Goal: Information Seeking & Learning: Learn about a topic

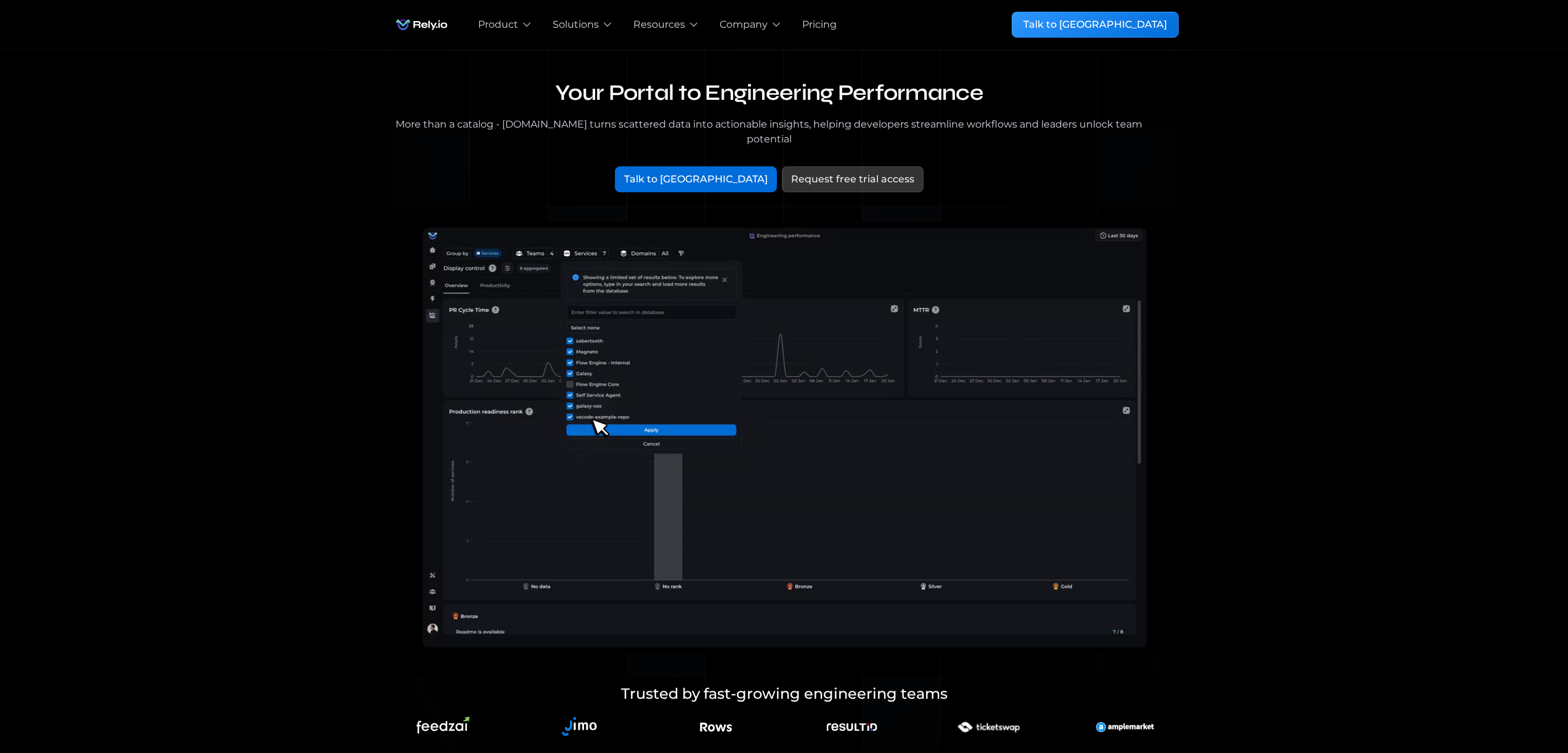
click at [582, 289] on video at bounding box center [784, 437] width 788 height 431
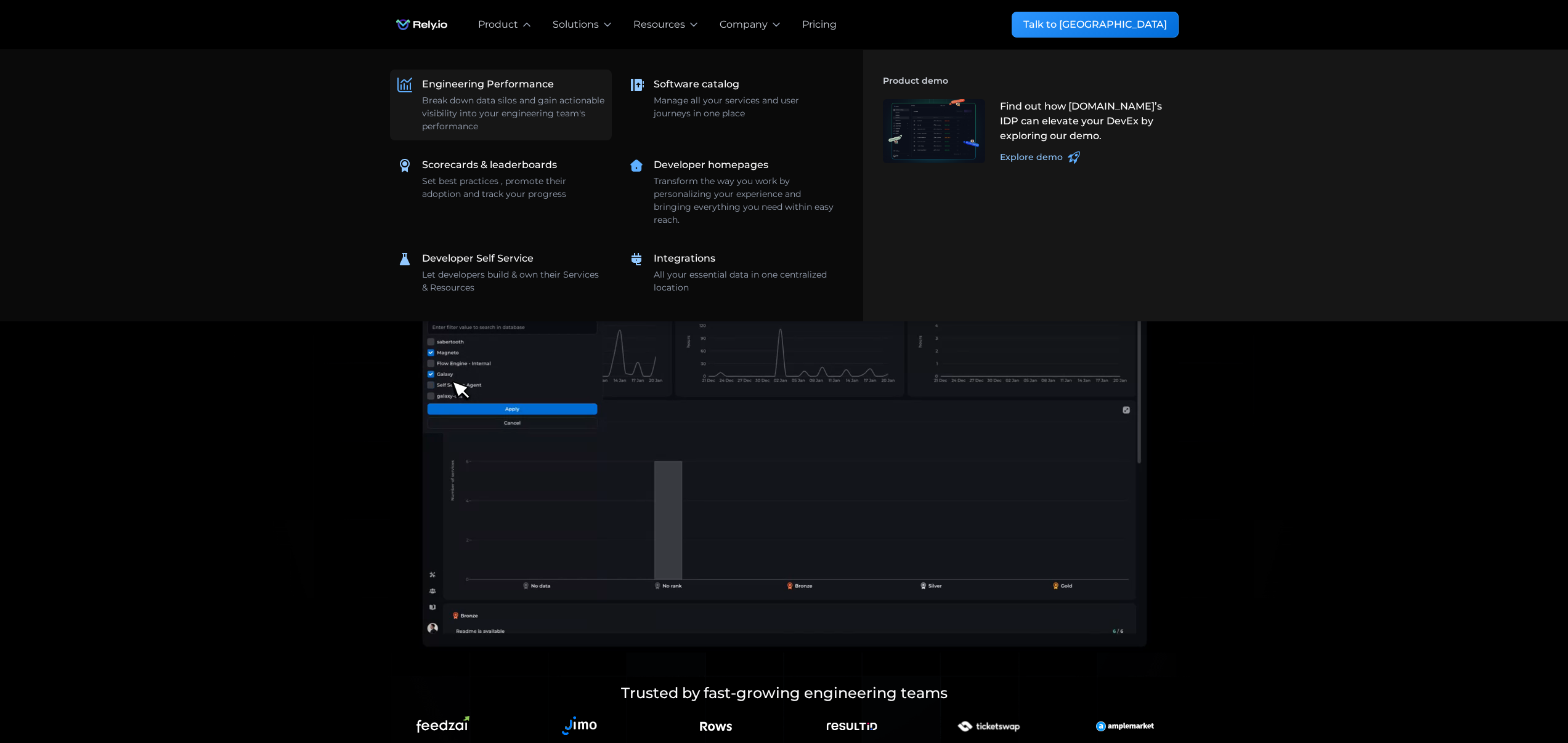
click at [481, 94] on div "Engineering Performance Break down data silos and gain actionable visibility in…" at bounding box center [513, 105] width 183 height 56
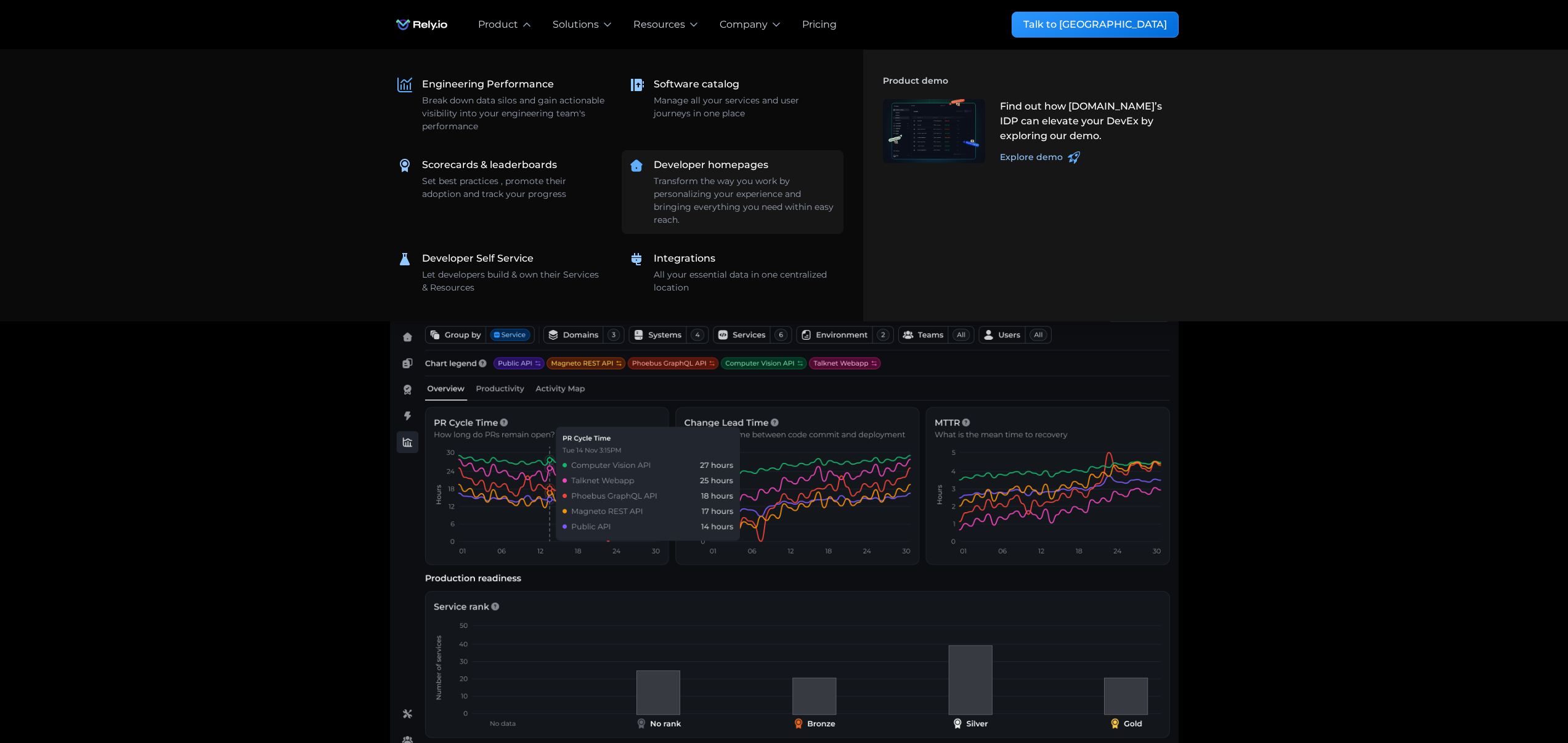
click at [690, 200] on div "Transform the way you work by personalizing your experience and bringing everyt…" at bounding box center [745, 200] width 183 height 52
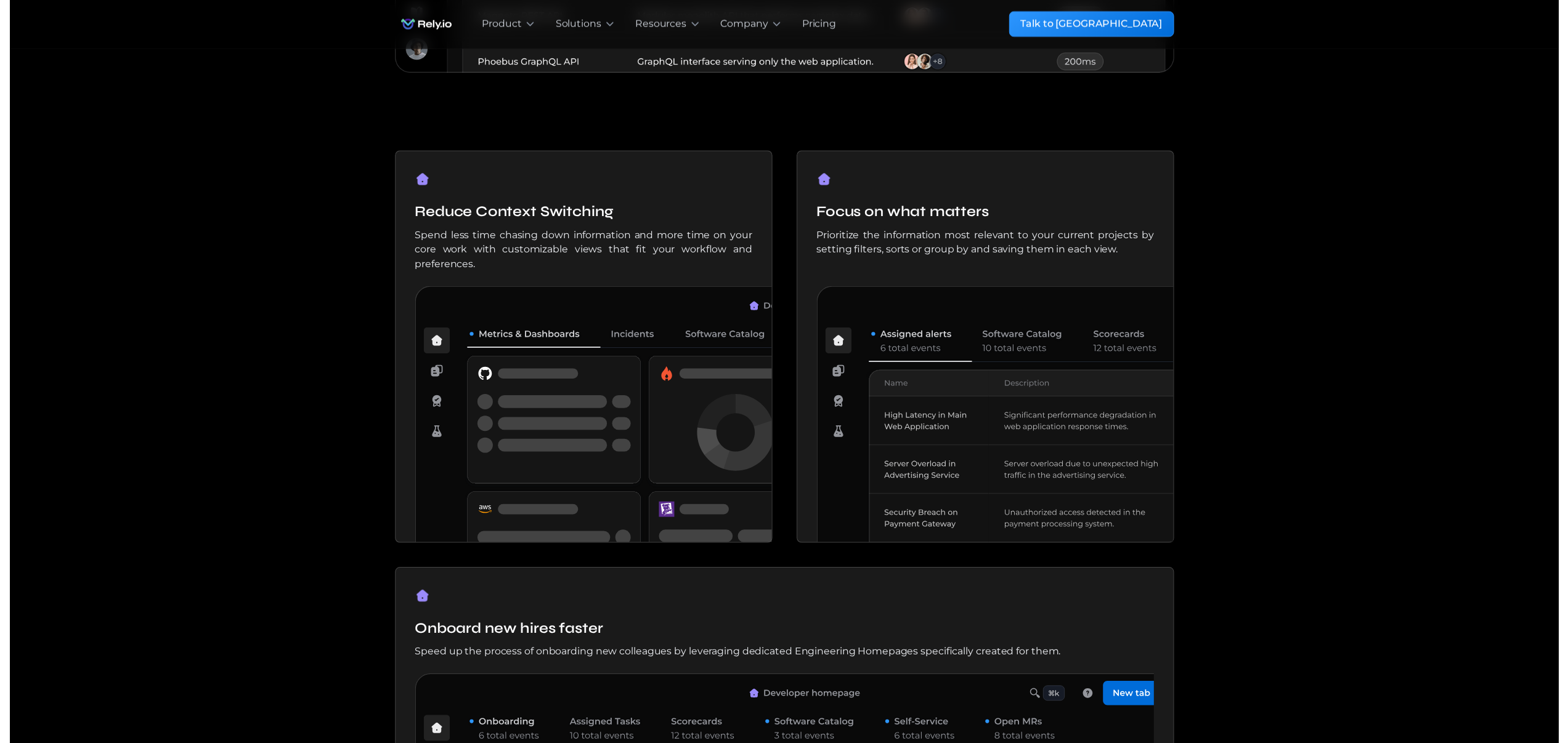
scroll to position [1012, 0]
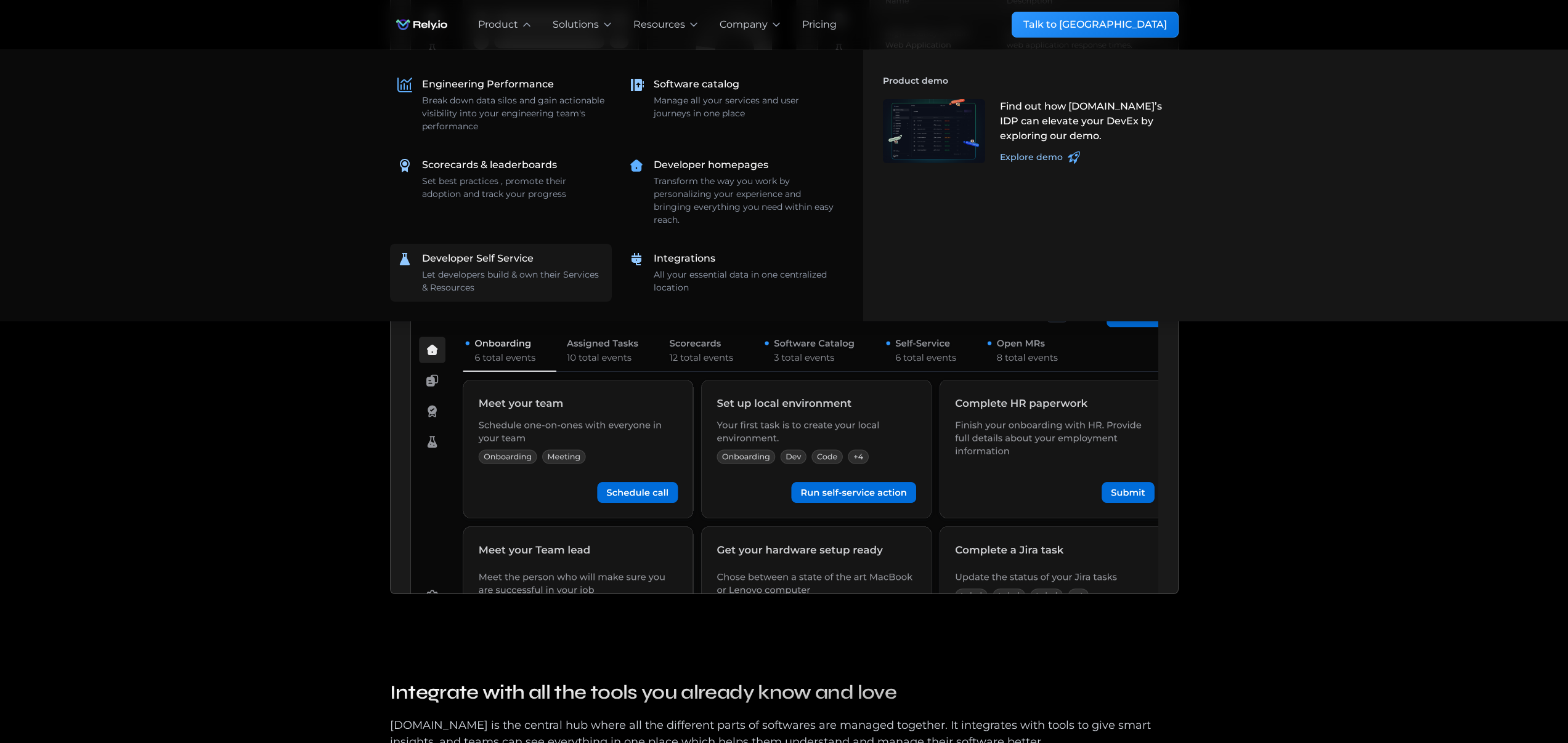
click at [507, 257] on div "Developer Self Service" at bounding box center [478, 258] width 112 height 14
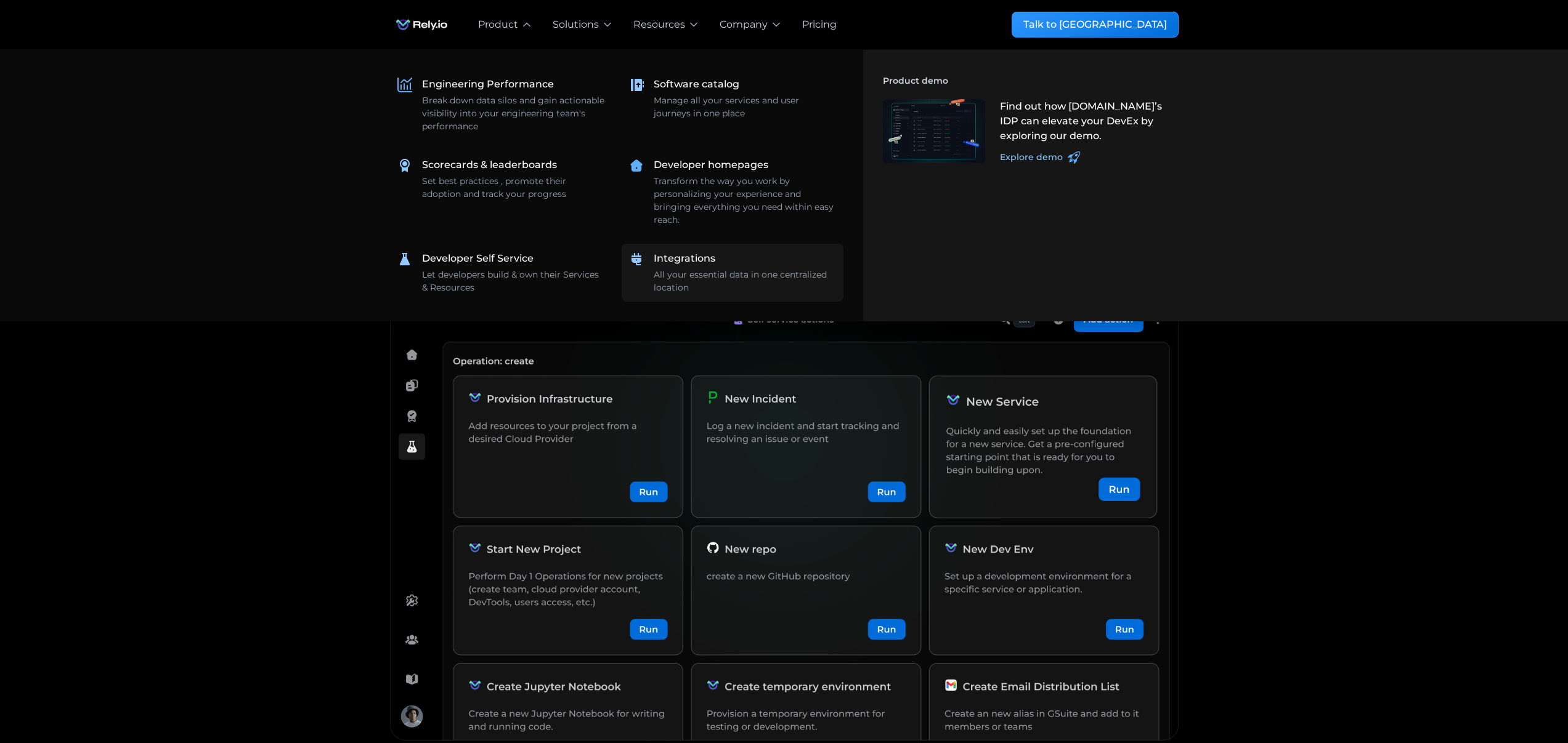
click at [679, 264] on div "Integrations" at bounding box center [684, 258] width 62 height 14
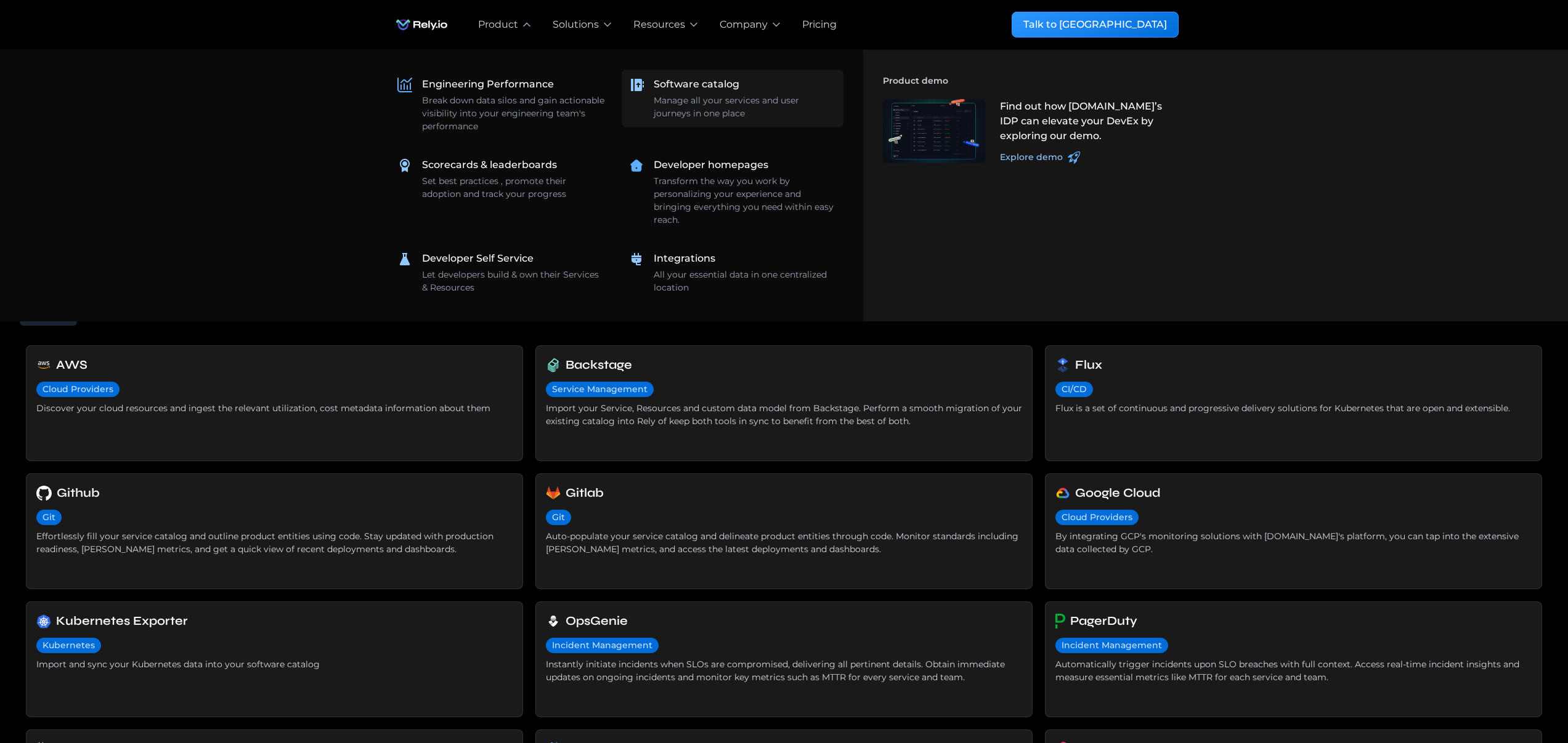
click at [690, 119] on div "Manage all your services and user journeys in one place" at bounding box center [745, 107] width 183 height 26
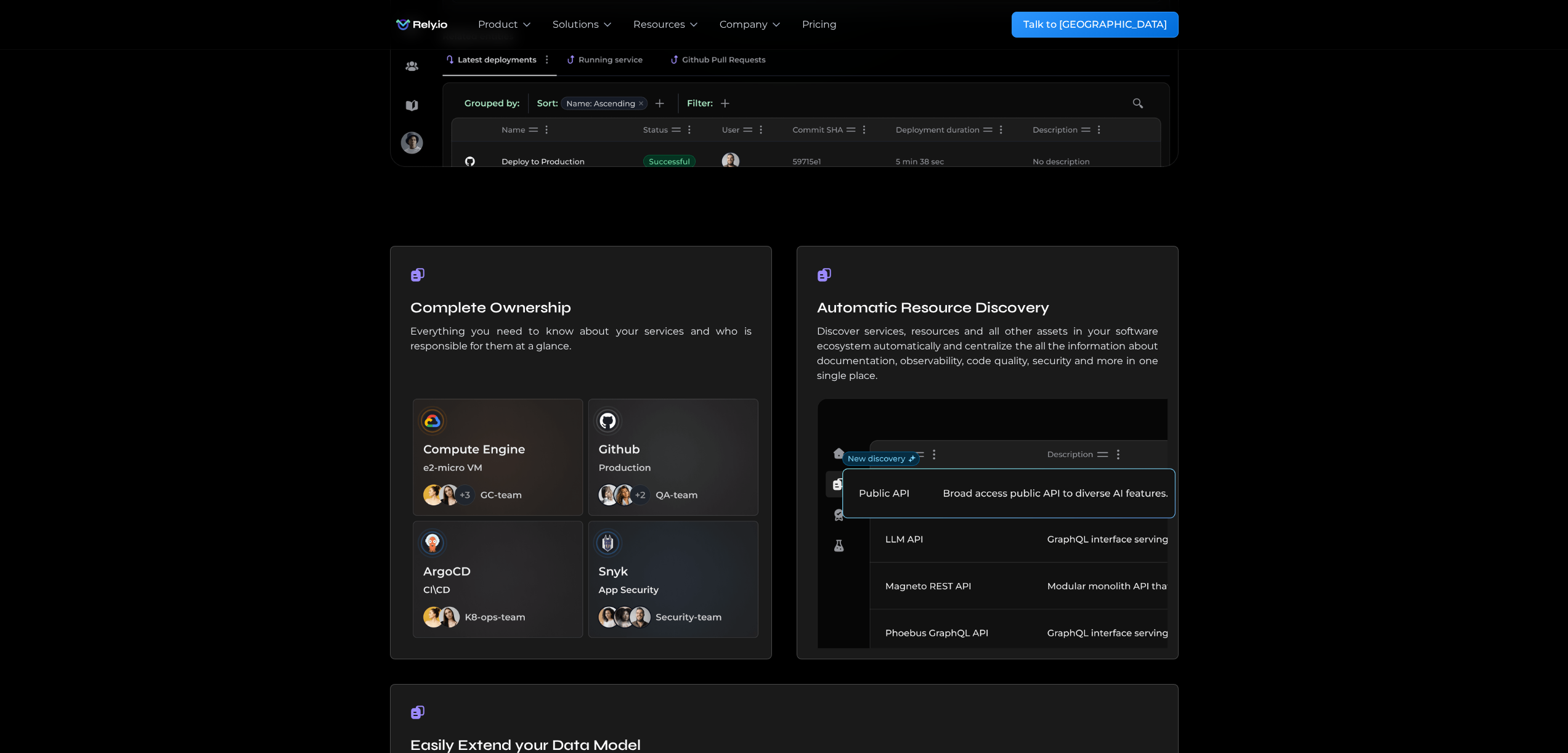
scroll to position [621, 0]
